Goal: Information Seeking & Learning: Find specific fact

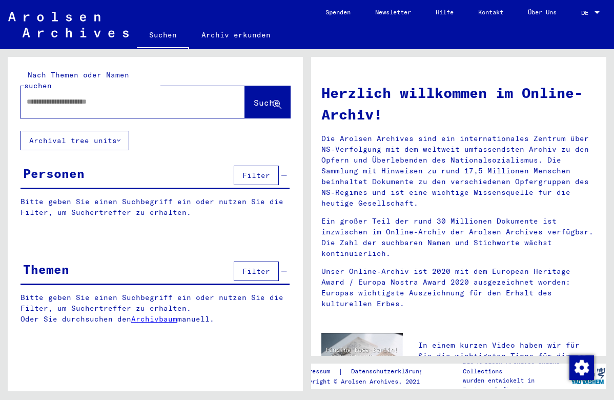
click at [91, 96] on input "text" at bounding box center [121, 101] width 188 height 11
paste input "**********"
click at [254, 97] on span "Suche" at bounding box center [267, 102] width 26 height 10
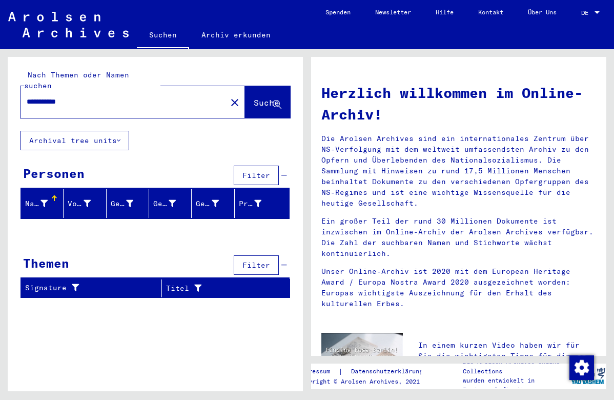
click at [96, 96] on input "**********" at bounding box center [121, 101] width 188 height 11
click at [254, 97] on span "Suche" at bounding box center [267, 102] width 26 height 10
click at [146, 96] on input "**********" at bounding box center [121, 101] width 188 height 11
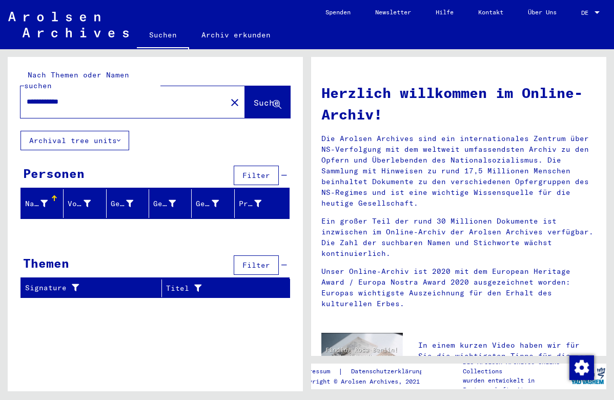
click at [146, 96] on input "**********" at bounding box center [121, 101] width 188 height 11
click at [245, 98] on button "Suche" at bounding box center [267, 102] width 45 height 32
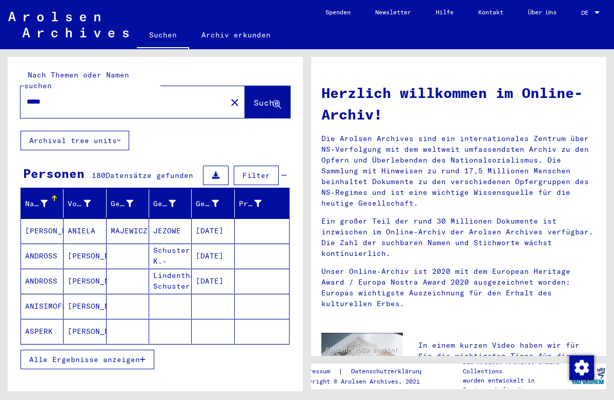
click at [82, 96] on input "*****" at bounding box center [121, 101] width 188 height 11
type input "*"
click at [254, 97] on span "Suche" at bounding box center [267, 102] width 26 height 10
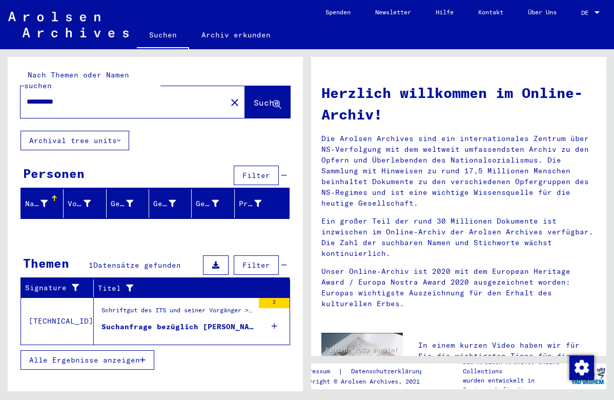
click at [184, 307] on div "Schriftgut des ITS und seiner Vorgänger > Bearbeitung von Anfragen > Fallbezoge…" at bounding box center [178, 313] width 152 height 14
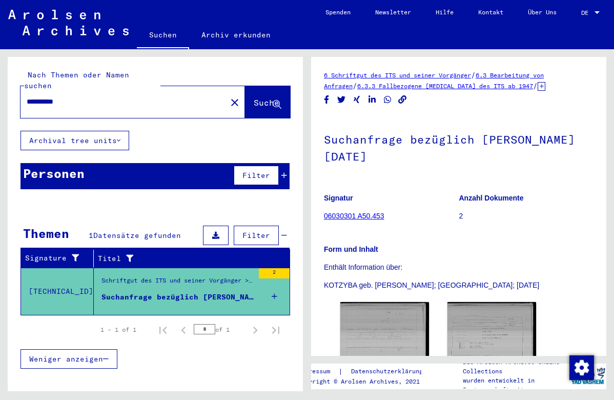
click at [99, 96] on input "**********" at bounding box center [124, 101] width 194 height 11
type input "********"
click at [254, 97] on span "Suche" at bounding box center [267, 102] width 26 height 10
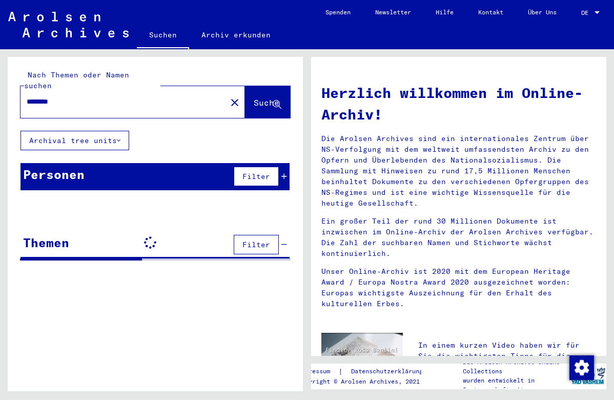
click at [141, 163] on div "Personen Filter" at bounding box center [155, 176] width 269 height 27
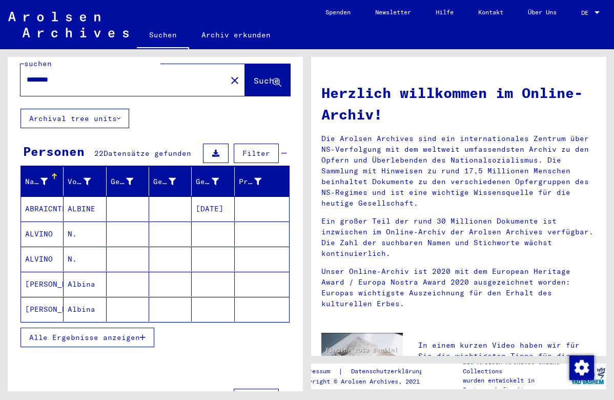
scroll to position [26, 0]
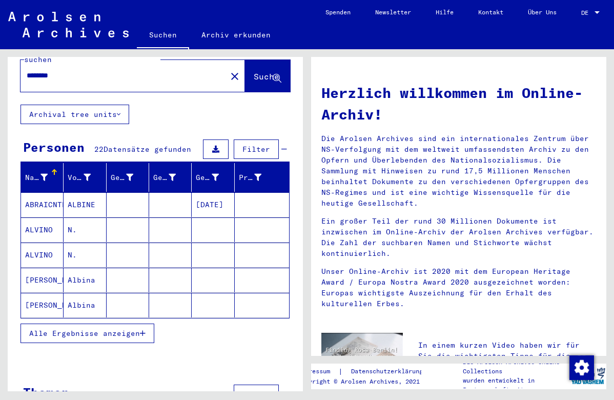
click at [120, 329] on span "Alle Ergebnisse anzeigen" at bounding box center [84, 333] width 111 height 9
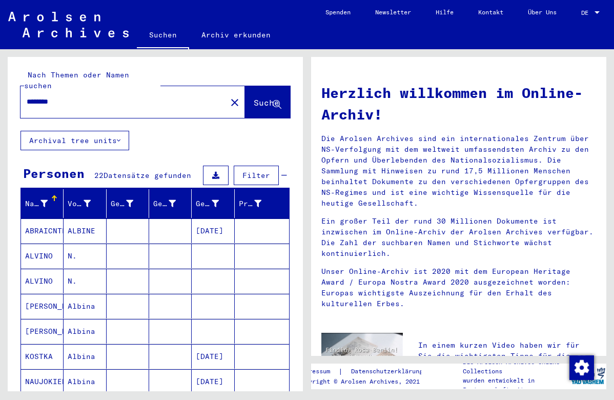
scroll to position [0, 0]
click at [137, 96] on input "********" at bounding box center [121, 101] width 188 height 11
type input "**********"
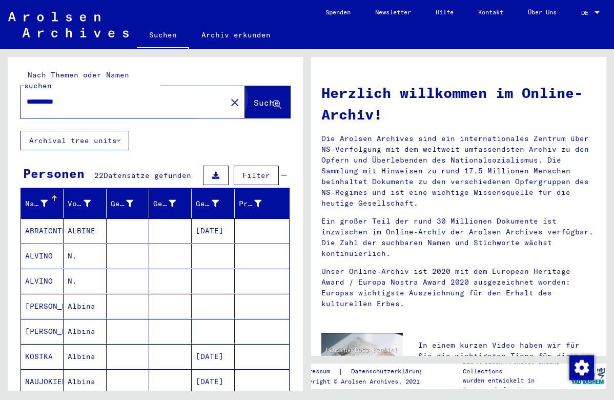
click at [255, 100] on button "Suche" at bounding box center [267, 102] width 45 height 32
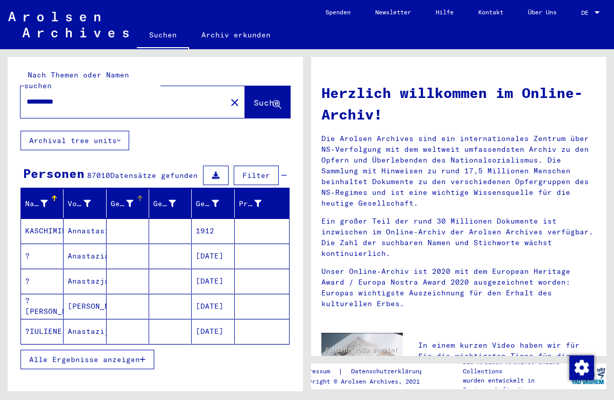
click at [109, 189] on mat-header-cell "Geburtsname" at bounding box center [128, 203] width 43 height 29
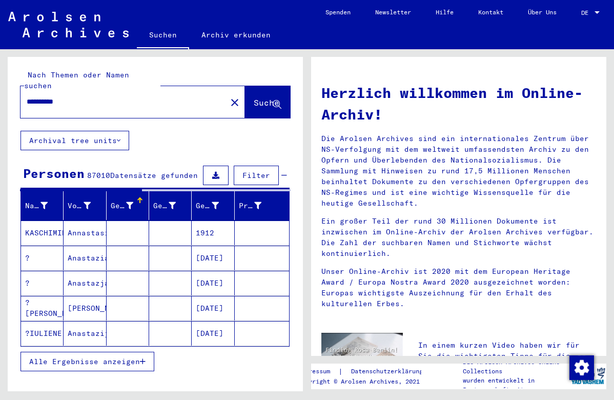
click at [143, 358] on icon "button" at bounding box center [143, 361] width 6 height 7
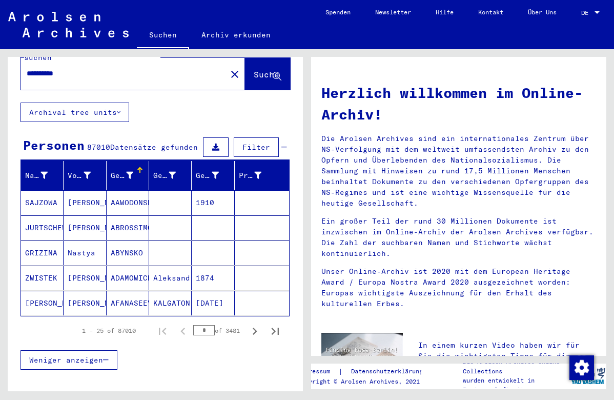
scroll to position [86, 0]
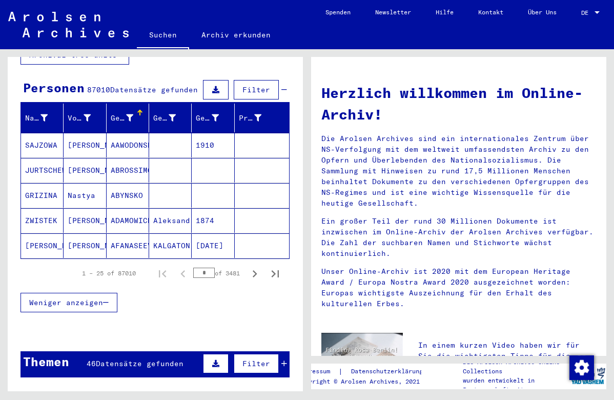
click at [109, 299] on icon "button" at bounding box center [106, 302] width 6 height 7
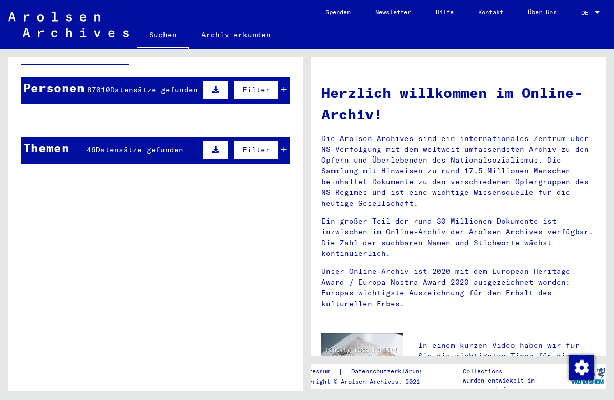
click at [150, 77] on div "Personen 87010 Datensätze gefunden Filter" at bounding box center [155, 90] width 269 height 26
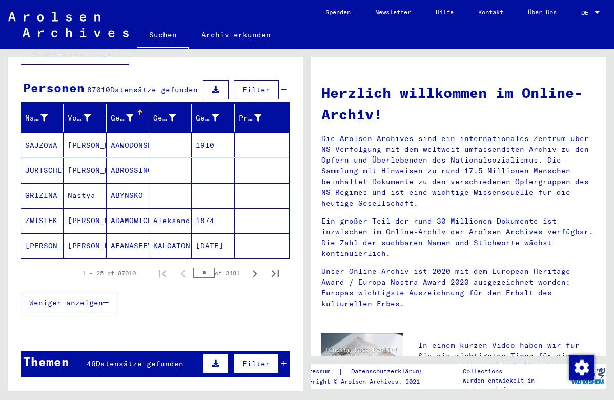
click at [132, 85] on div "87010 Datensätze gefunden" at bounding box center [142, 90] width 111 height 11
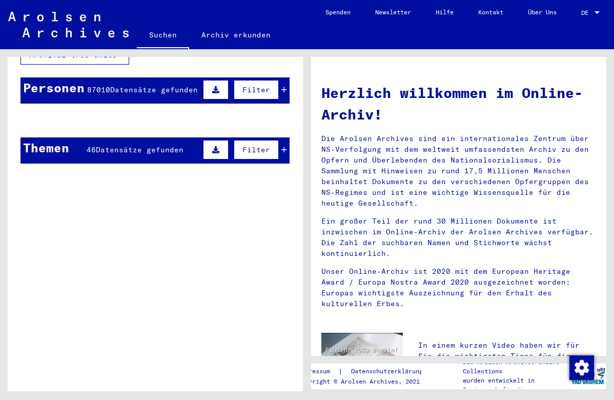
click at [133, 143] on mat-cell "AAWODONSKAJA" at bounding box center [128, 145] width 43 height 25
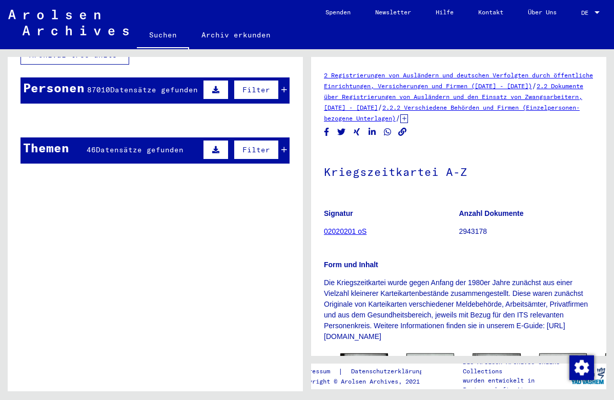
click at [134, 143] on mat-cell "AAWODONSKAJA" at bounding box center [128, 145] width 43 height 25
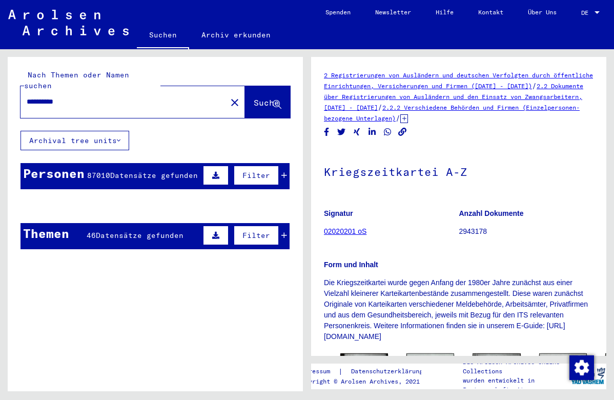
click at [130, 170] on div "87010 Datensätze gefunden" at bounding box center [142, 175] width 111 height 11
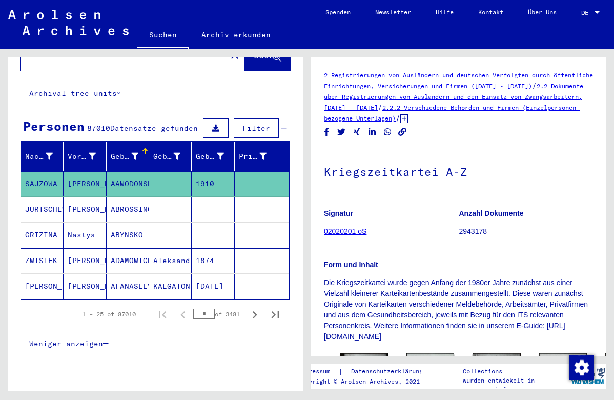
scroll to position [48, 0]
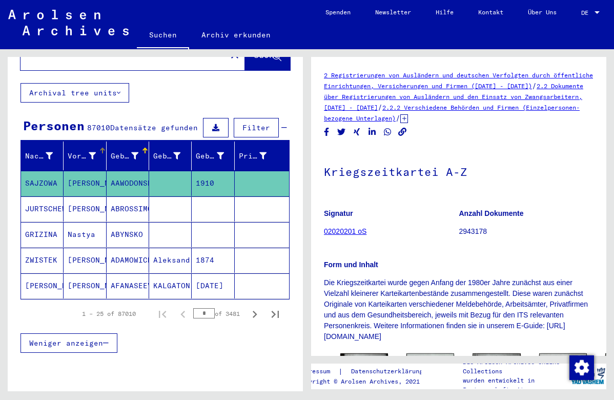
click at [103, 148] on div at bounding box center [102, 151] width 6 height 6
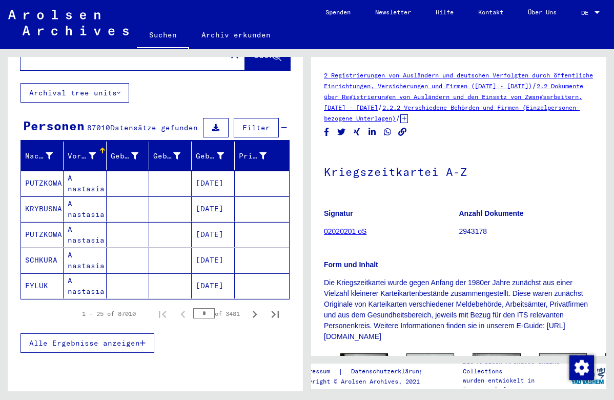
scroll to position [69, 0]
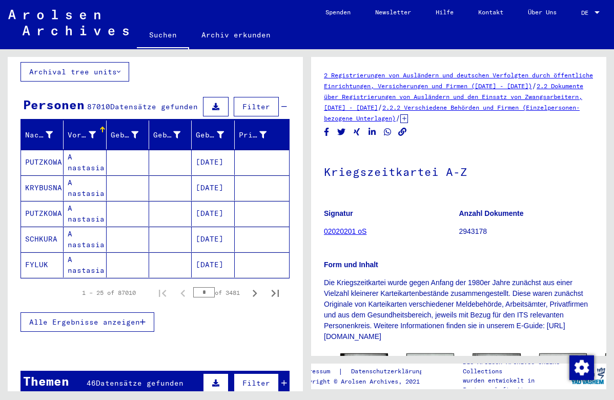
click at [132, 317] on span "Alle Ergebnisse anzeigen" at bounding box center [84, 321] width 111 height 9
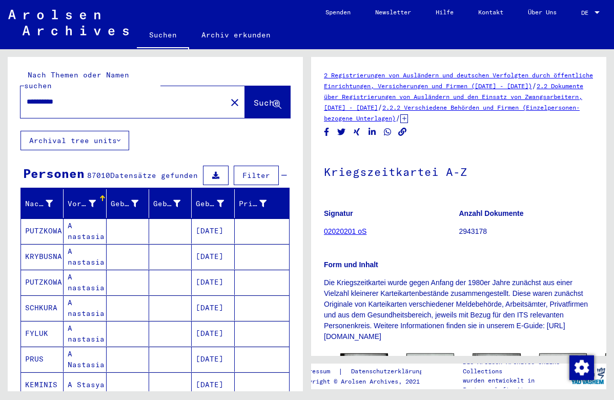
scroll to position [0, 0]
click at [254, 97] on span "Suche" at bounding box center [267, 102] width 26 height 10
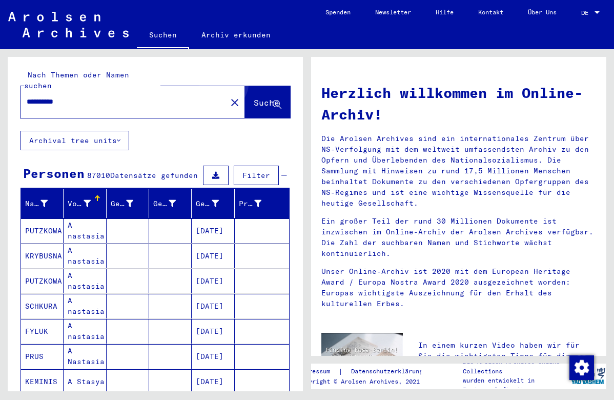
click at [260, 86] on button "Suche" at bounding box center [267, 102] width 45 height 32
click at [86, 200] on icon at bounding box center [87, 203] width 7 height 7
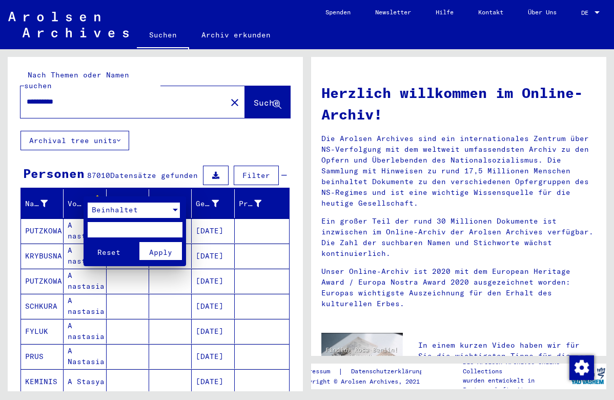
click at [174, 212] on div at bounding box center [175, 210] width 9 height 15
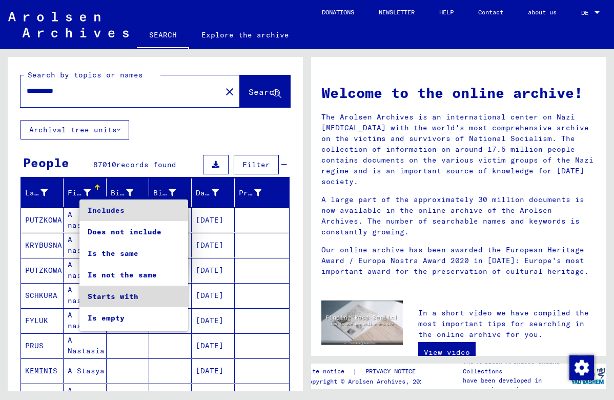
click at [130, 296] on span "Starts with" at bounding box center [134, 297] width 92 height 22
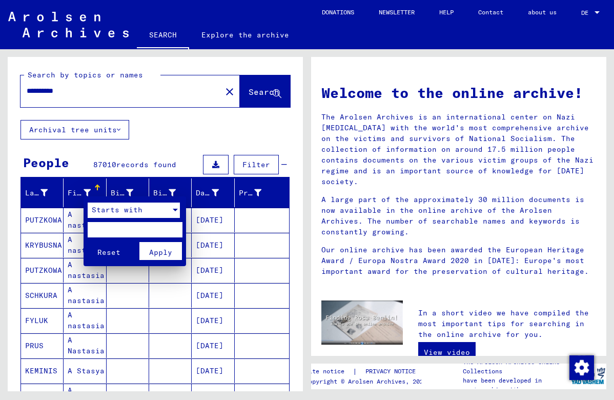
click at [154, 248] on span "Apply" at bounding box center [160, 252] width 23 height 9
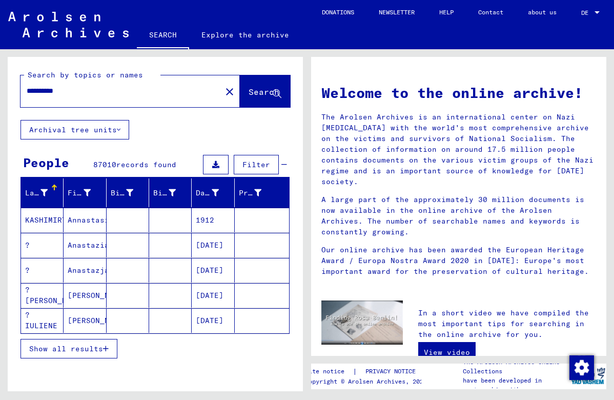
click at [87, 349] on span "Show all results" at bounding box center [66, 348] width 74 height 9
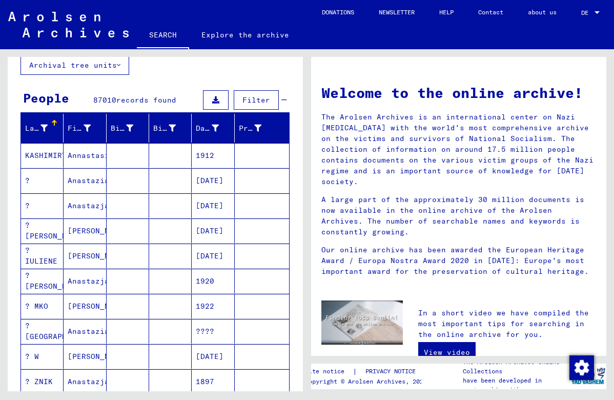
scroll to position [67, 0]
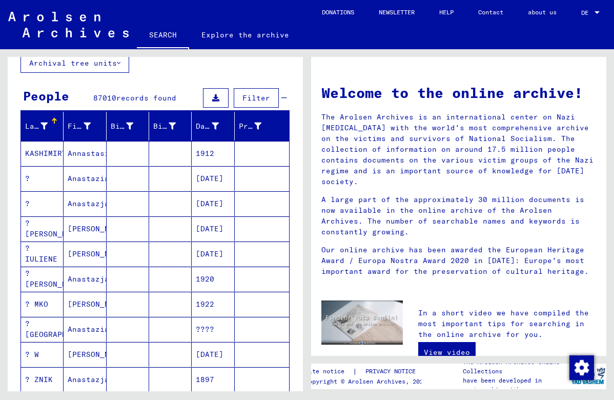
click at [96, 180] on mat-cell "Anastazia" at bounding box center [85, 178] width 43 height 25
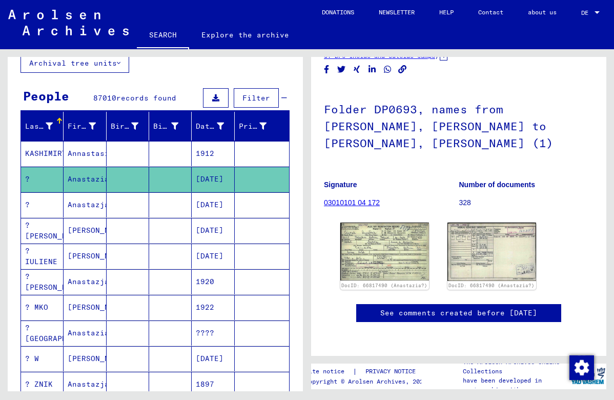
scroll to position [60, 0]
click at [389, 221] on img at bounding box center [384, 251] width 93 height 60
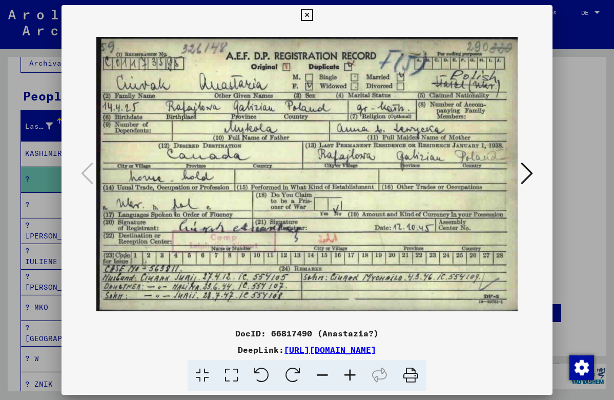
click at [313, 18] on icon at bounding box center [307, 15] width 12 height 12
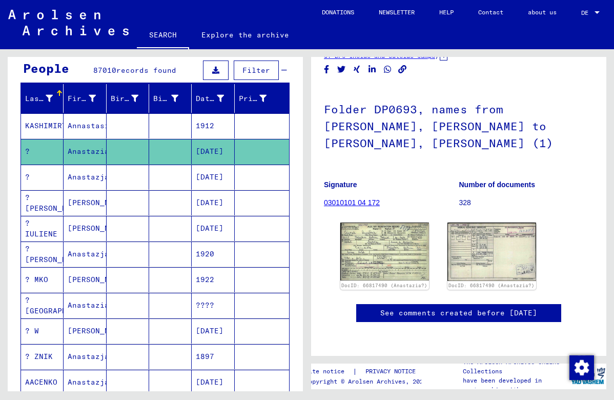
scroll to position [93, 0]
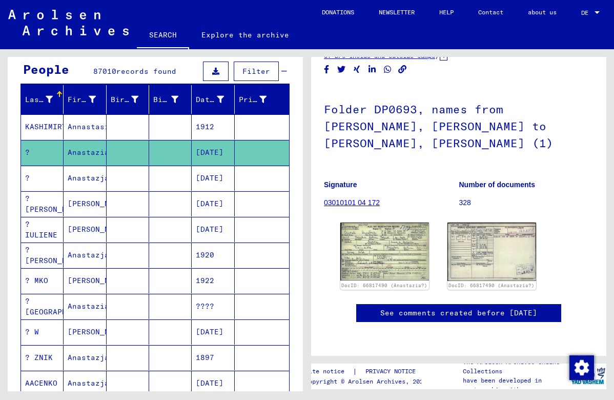
click at [125, 176] on mat-cell at bounding box center [128, 178] width 43 height 25
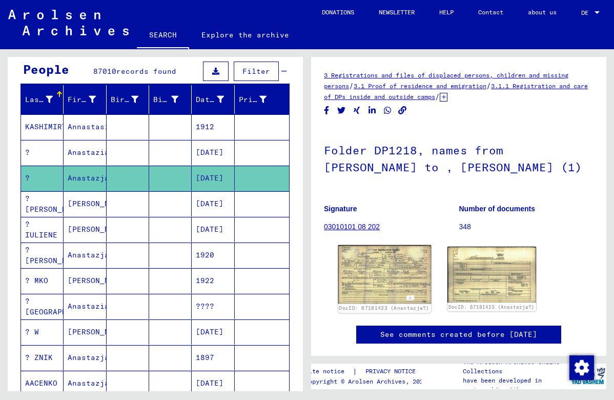
click at [391, 271] on img at bounding box center [384, 274] width 93 height 58
